Goal: Task Accomplishment & Management: Manage account settings

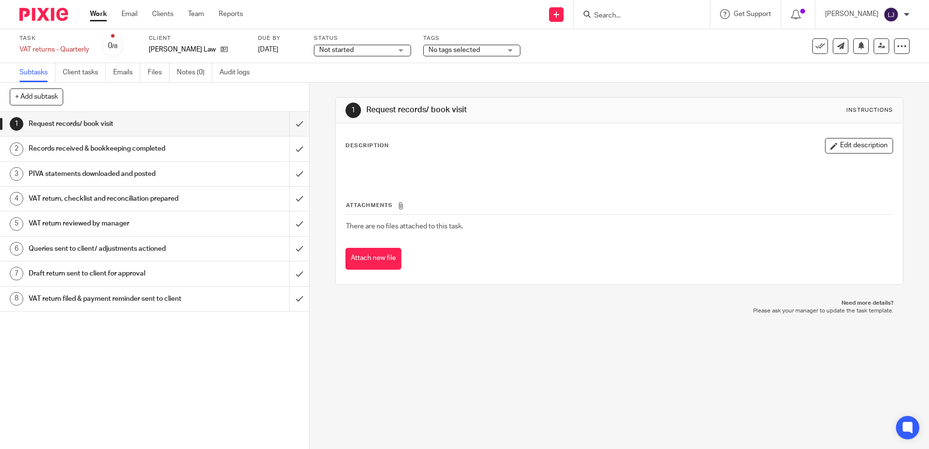
click at [103, 227] on h1 "VAT return reviewed by manager" at bounding box center [112, 223] width 167 height 15
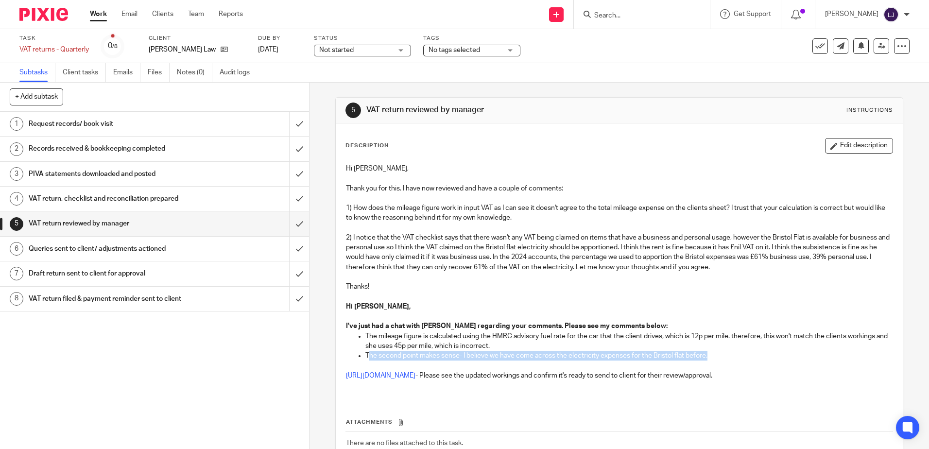
drag, startPoint x: 365, startPoint y: 356, endPoint x: 748, endPoint y: 358, distance: 383.4
click at [748, 358] on p "The second point makes sense- I believe we have come across the electricity exp…" at bounding box center [628, 356] width 527 height 10
click at [415, 378] on link "https://cloudimanage.com/work/link/f/LLP!10201729" at bounding box center [380, 375] width 69 height 7
click at [852, 148] on button "Edit description" at bounding box center [859, 146] width 68 height 16
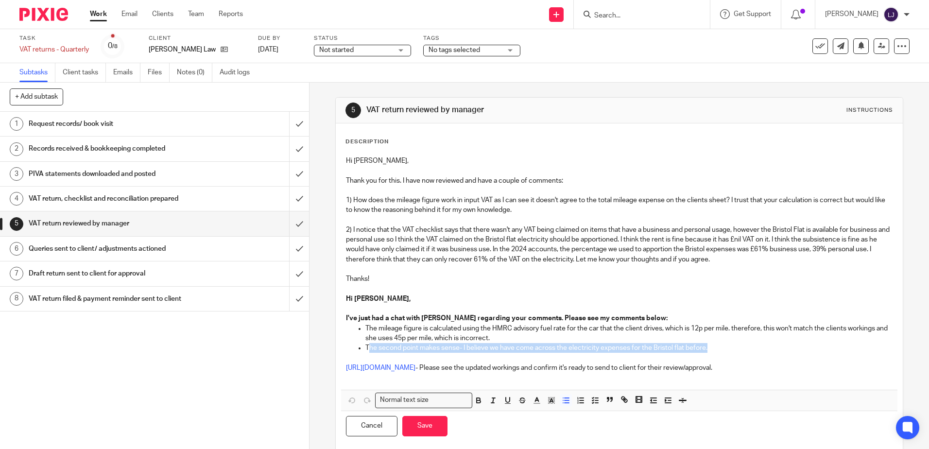
scroll to position [22, 0]
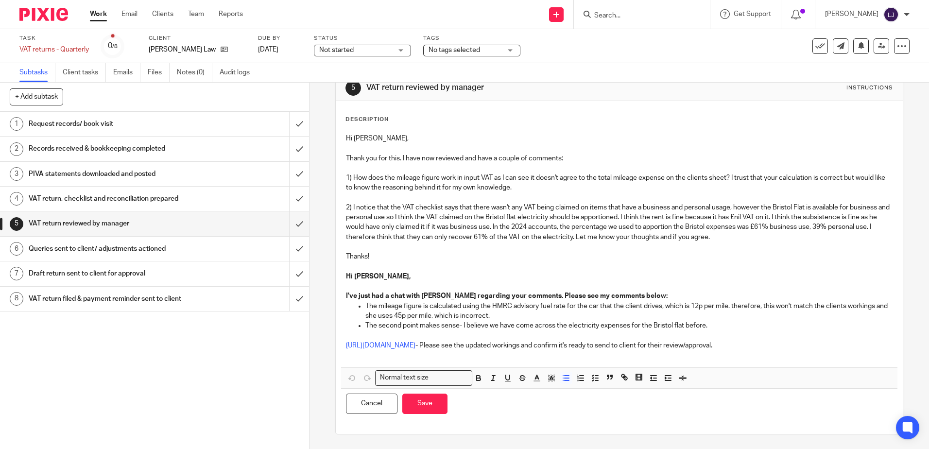
click at [386, 356] on p at bounding box center [619, 355] width 546 height 10
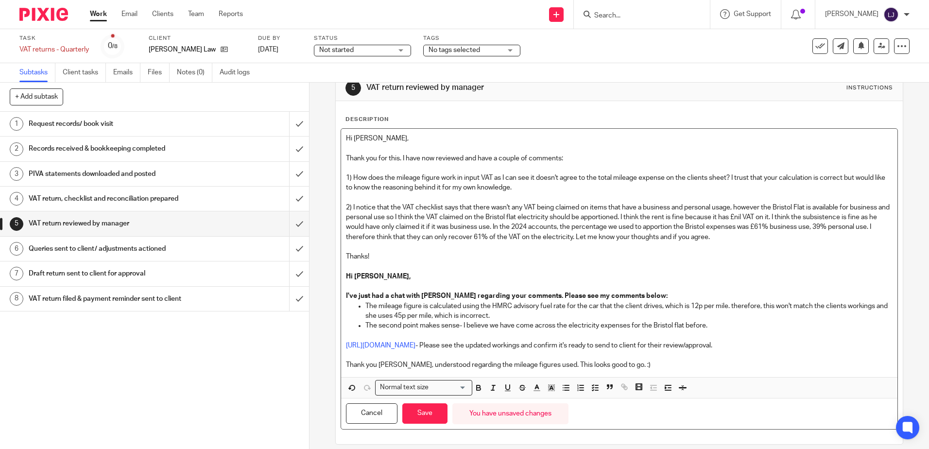
click at [631, 365] on p "Thank you Jared, understood regarding the mileage figures used. This looks good…" at bounding box center [619, 365] width 546 height 10
drag, startPoint x: 631, startPoint y: 365, endPoint x: 344, endPoint y: 367, distance: 287.2
click at [346, 367] on p "Thank you Jared, understood regarding the mileage figures used. This looks good…" at bounding box center [619, 365] width 546 height 10
click at [347, 367] on p "Thank you Jared, understood regarding the mileage figures used. This looks good…" at bounding box center [619, 365] width 546 height 10
drag, startPoint x: 621, startPoint y: 369, endPoint x: 308, endPoint y: 362, distance: 313.5
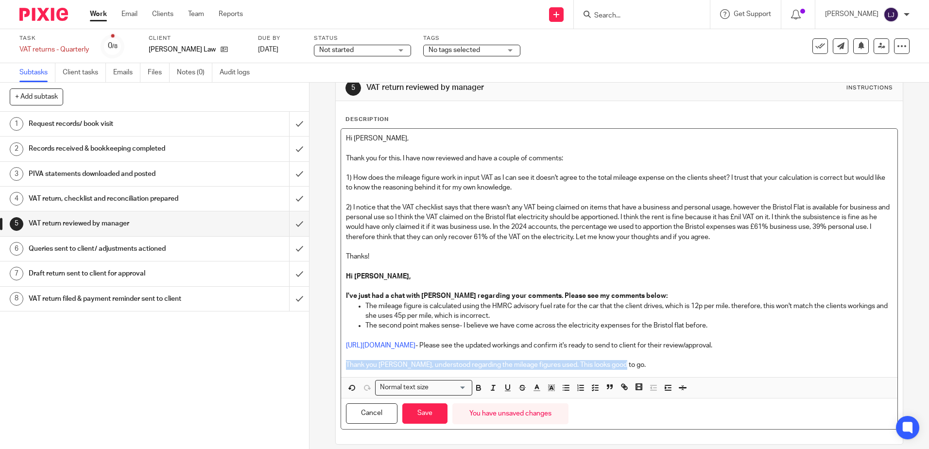
click at [310, 362] on div "5 VAT return reviewed by manager Instructions Description Hi Jared, Thank you f…" at bounding box center [620, 266] width 620 height 366
click at [547, 388] on icon "button" at bounding box center [551, 387] width 9 height 9
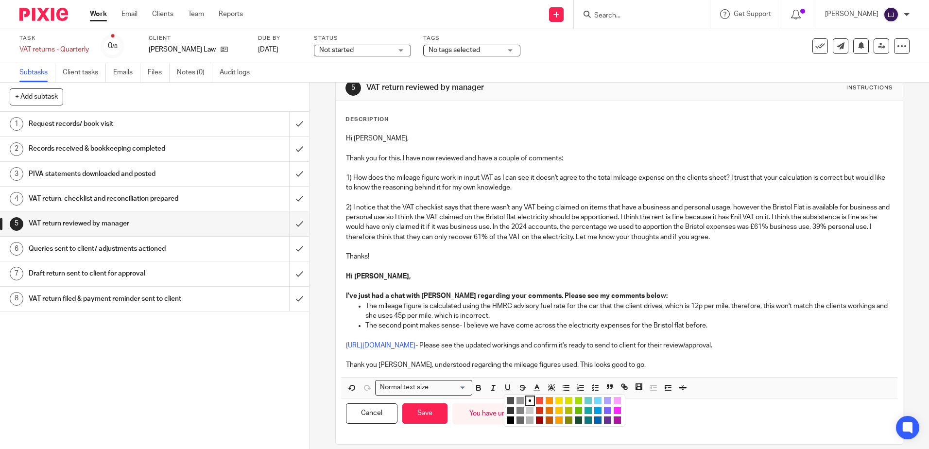
click at [614, 408] on li "color:#FA28FF" at bounding box center [617, 410] width 7 height 7
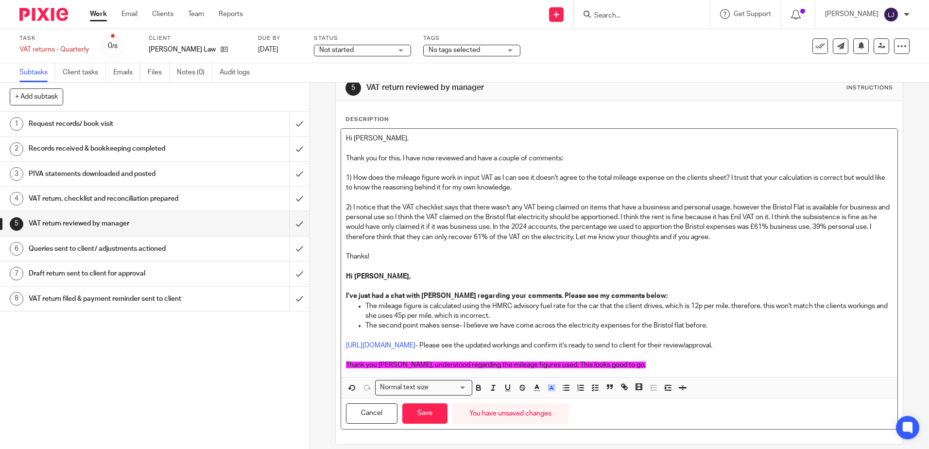
click at [585, 351] on p at bounding box center [619, 355] width 546 height 10
drag, startPoint x: 624, startPoint y: 365, endPoint x: 336, endPoint y: 370, distance: 287.7
click at [336, 370] on div "Description Hi Jared, Thank you for this. I have now reviewed and have a couple…" at bounding box center [619, 272] width 567 height 343
click at [548, 385] on icon "button" at bounding box center [551, 387] width 9 height 9
click at [530, 398] on li "color:#FFFFFF" at bounding box center [529, 400] width 7 height 7
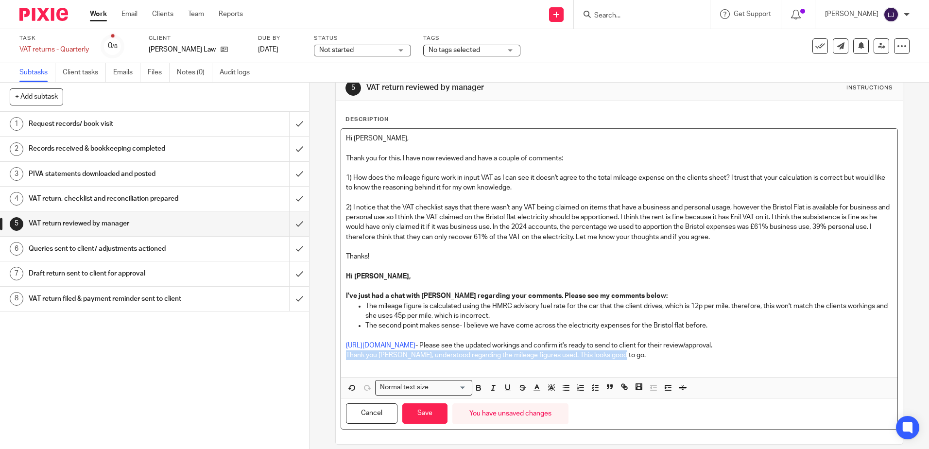
click at [346, 353] on p "Thank you Jared, understood regarding the mileage figures used. This looks good…" at bounding box center [619, 355] width 546 height 10
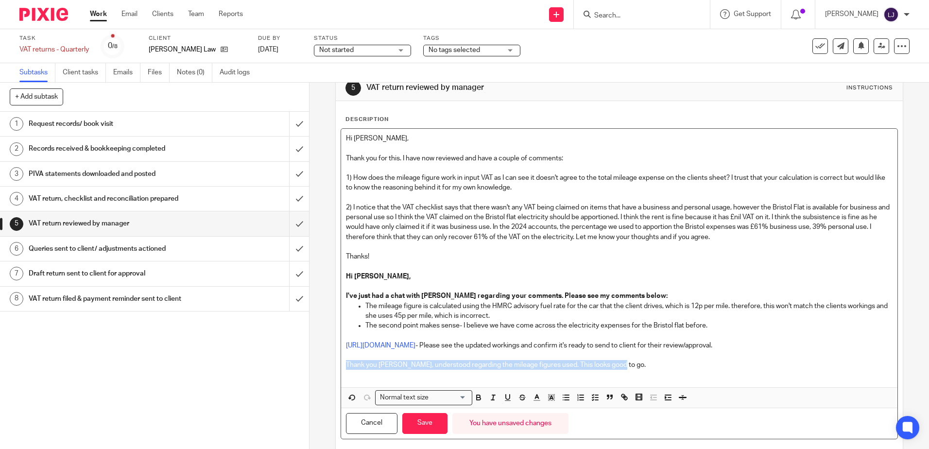
drag, startPoint x: 620, startPoint y: 362, endPoint x: 324, endPoint y: 364, distance: 296.4
click at [324, 364] on div "5 VAT return reviewed by manager Instructions Description Hi Jared, Thank you f…" at bounding box center [620, 266] width 620 height 366
click at [534, 397] on icon "button" at bounding box center [537, 397] width 9 height 9
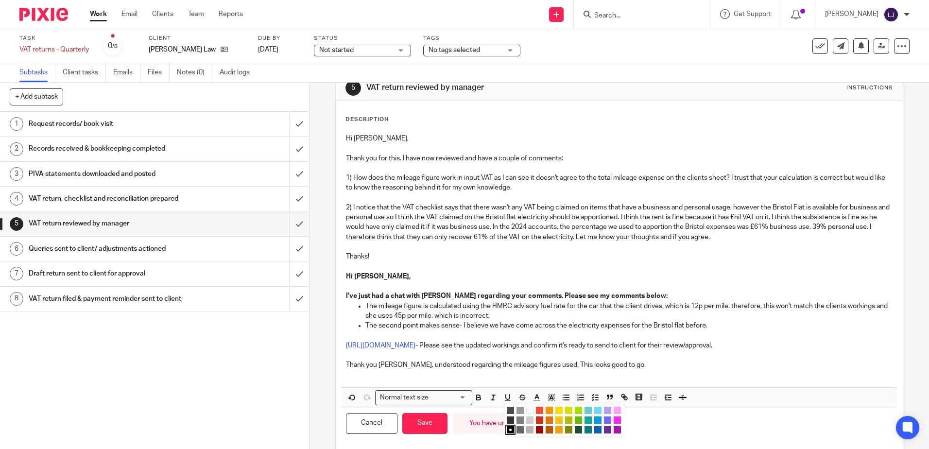
click at [614, 420] on li "color:#FA28FF" at bounding box center [617, 419] width 7 height 7
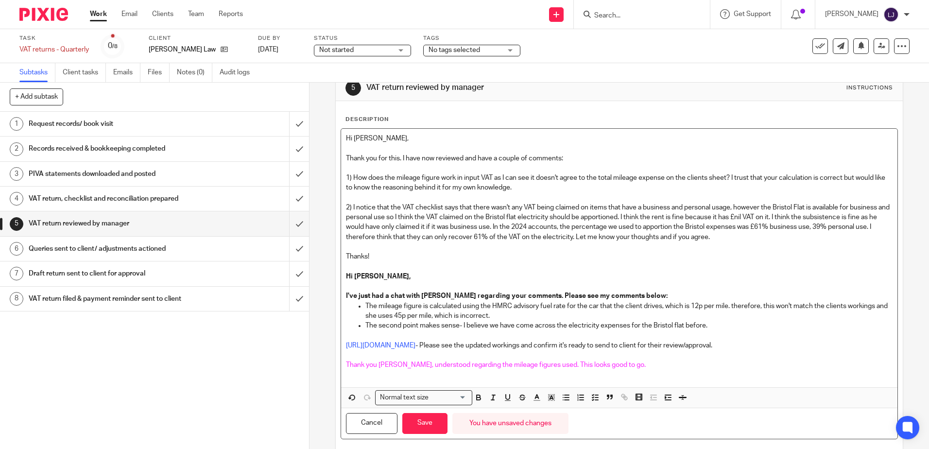
click at [621, 382] on div "Hi Jared, Thank you for this. I have now reviewed and have a couple of comments…" at bounding box center [619, 258] width 556 height 258
click at [624, 364] on p "Thank you Jared, understood regarding the mileage figures used. This looks good…" at bounding box center [619, 365] width 546 height 10
click at [428, 429] on button "Save" at bounding box center [424, 423] width 45 height 21
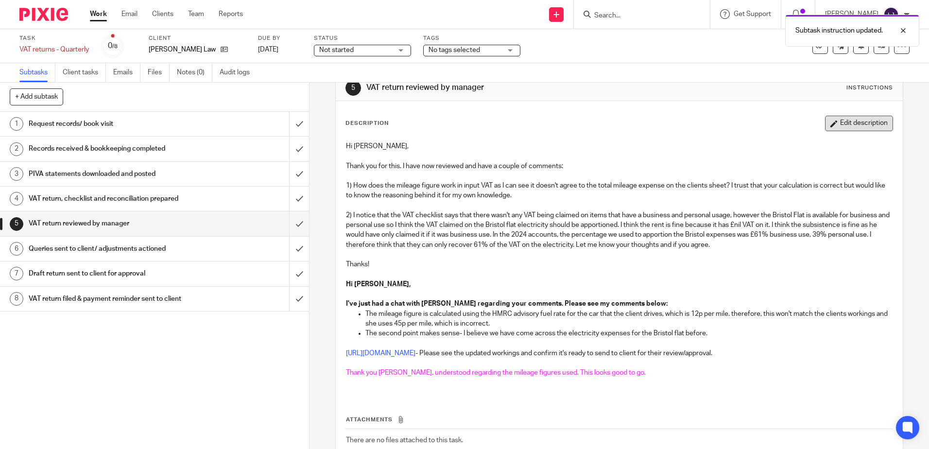
click at [846, 130] on button "Edit description" at bounding box center [859, 124] width 68 height 16
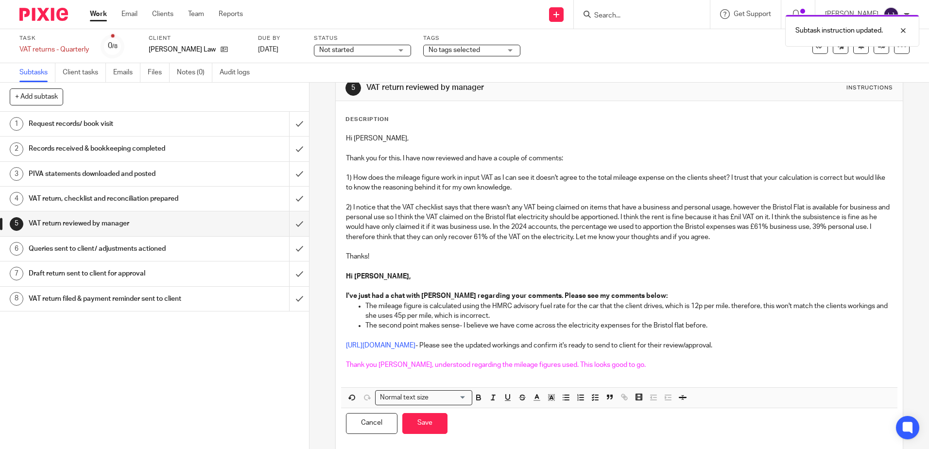
scroll to position [0, 0]
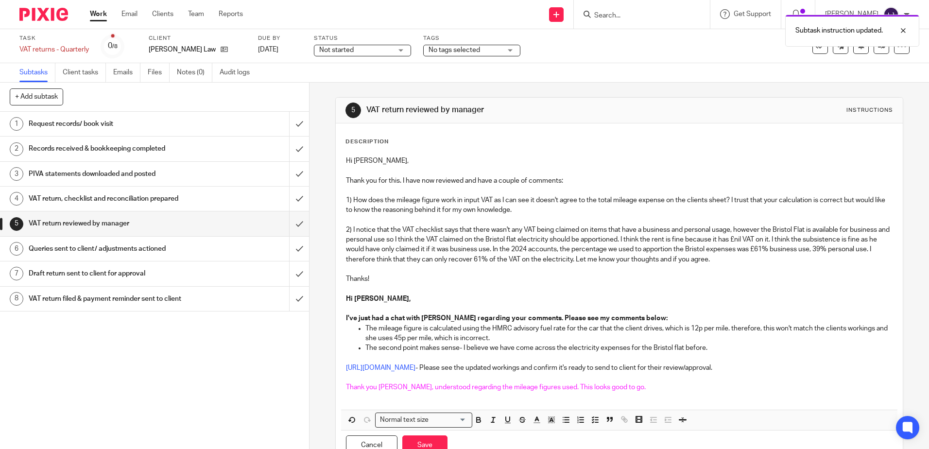
click at [626, 379] on p at bounding box center [619, 378] width 546 height 10
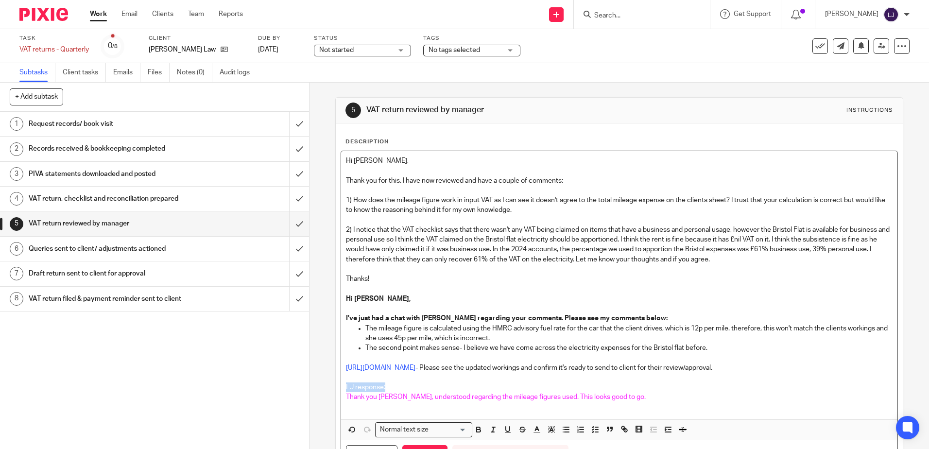
drag, startPoint x: 387, startPoint y: 386, endPoint x: 319, endPoint y: 386, distance: 68.0
click at [319, 386] on div "5 VAT return reviewed by manager Instructions Description Hi Jared, Thank you f…" at bounding box center [620, 266] width 620 height 366
drag, startPoint x: 618, startPoint y: 395, endPoint x: 337, endPoint y: 388, distance: 280.4
click at [337, 388] on div "Description Hi Jared, Thank you for this. I have now reviewed and have a couple…" at bounding box center [619, 304] width 567 height 362
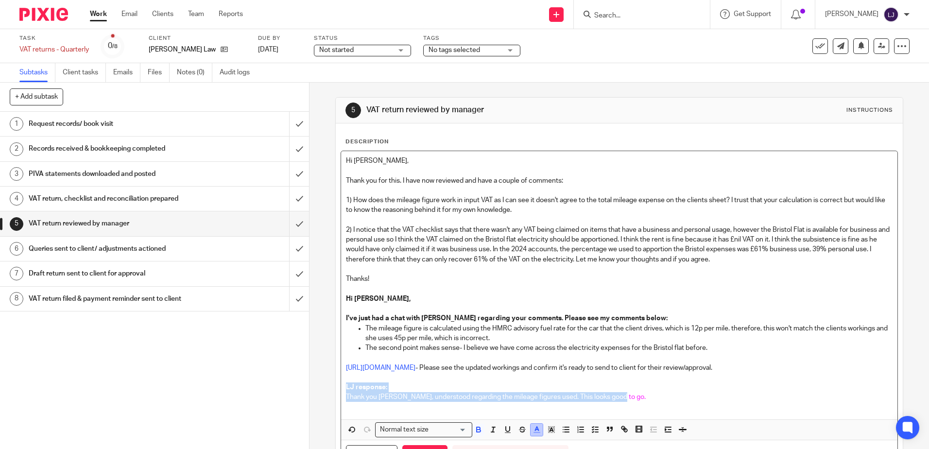
click at [536, 430] on icon "button" at bounding box center [537, 429] width 9 height 9
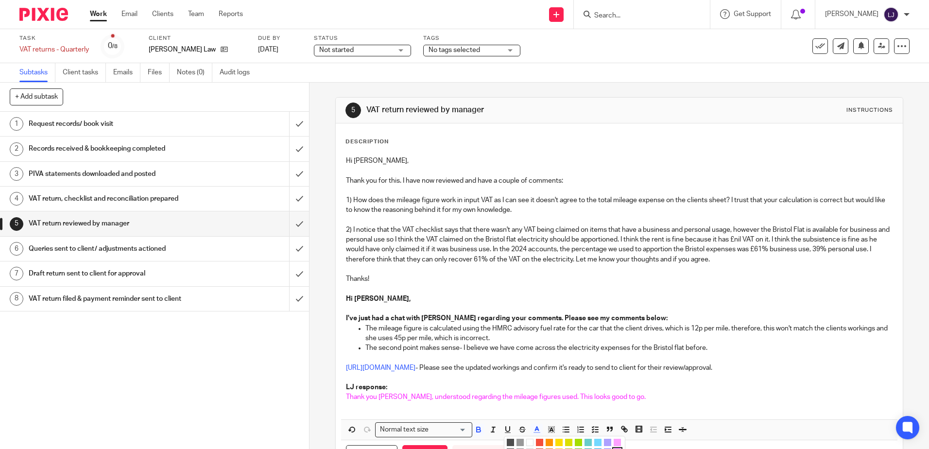
click at [509, 443] on li "color:#4D4D4D" at bounding box center [510, 442] width 7 height 7
click at [550, 384] on p "LJ response:" at bounding box center [619, 387] width 546 height 10
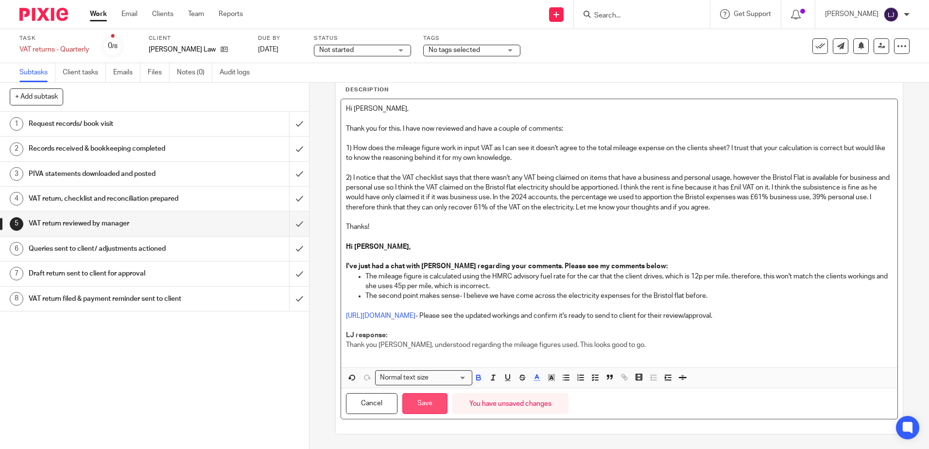
click at [425, 405] on button "Save" at bounding box center [424, 403] width 45 height 21
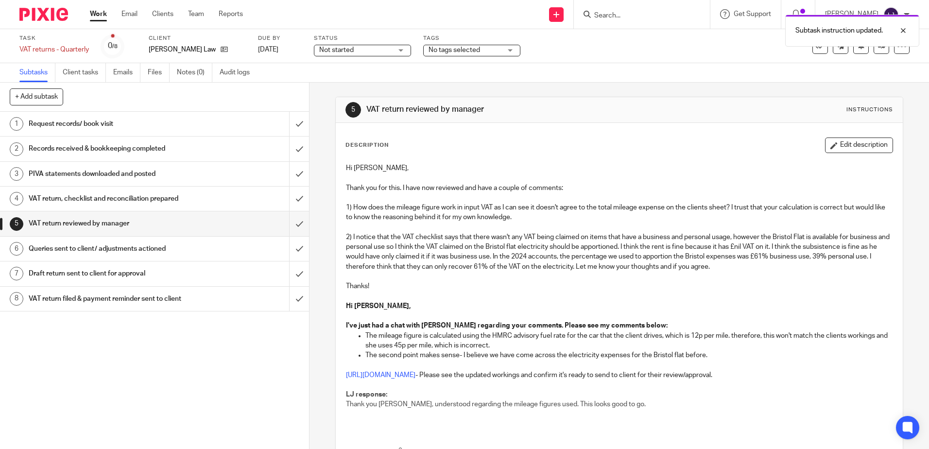
scroll to position [0, 0]
click at [879, 49] on link at bounding box center [882, 46] width 16 height 16
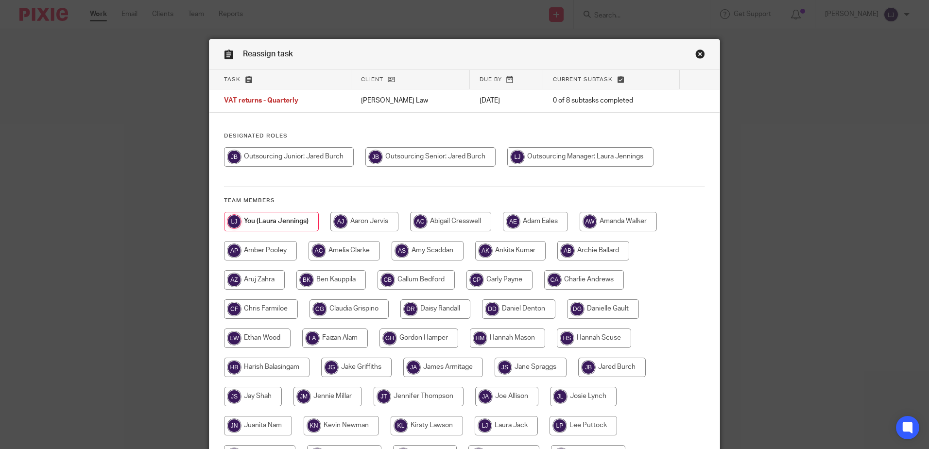
click at [310, 153] on input "radio" at bounding box center [289, 156] width 130 height 19
radio input "true"
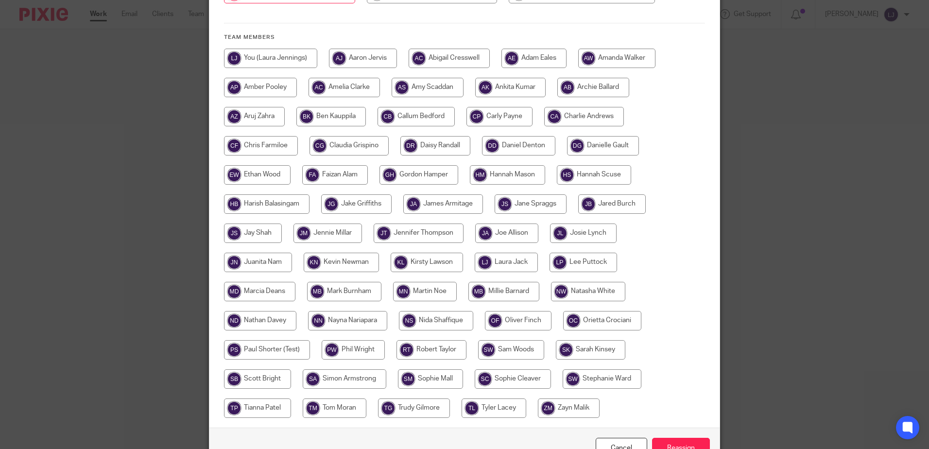
scroll to position [194, 0]
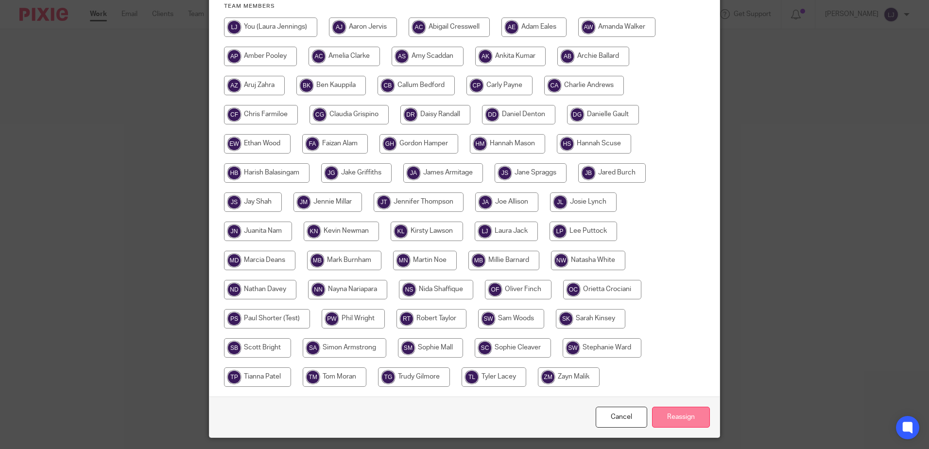
click at [691, 415] on input "Reassign" at bounding box center [681, 417] width 58 height 21
